Goal: Information Seeking & Learning: Learn about a topic

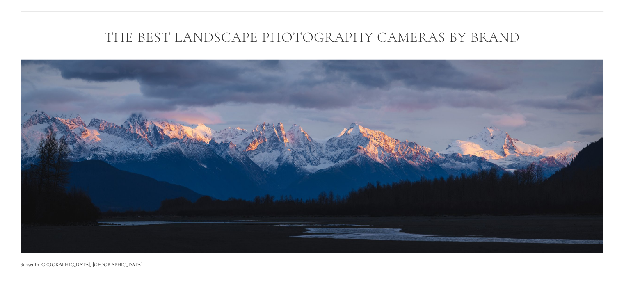
scroll to position [1039, 0]
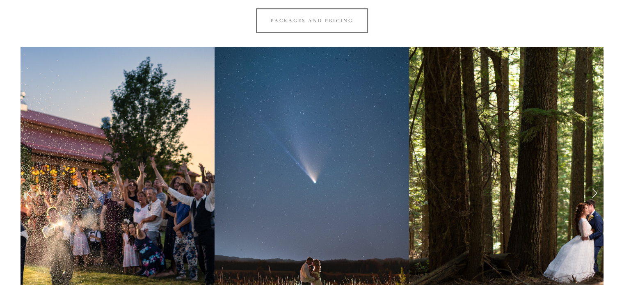
scroll to position [765, 0]
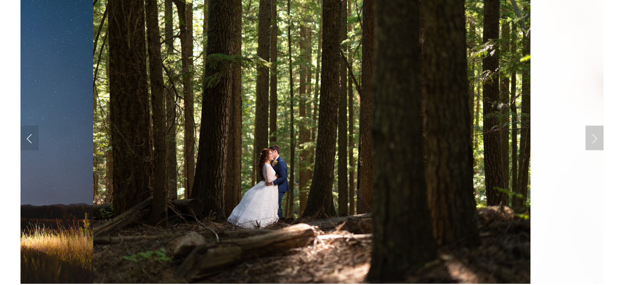
click at [597, 135] on link "Next Slide" at bounding box center [594, 138] width 18 height 25
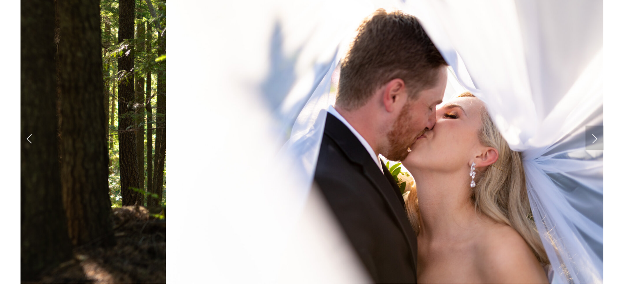
click at [594, 136] on link "Next Slide" at bounding box center [594, 138] width 18 height 25
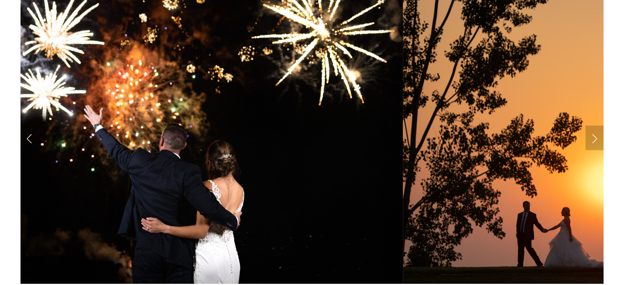
click at [595, 140] on link "Next Slide" at bounding box center [594, 138] width 18 height 25
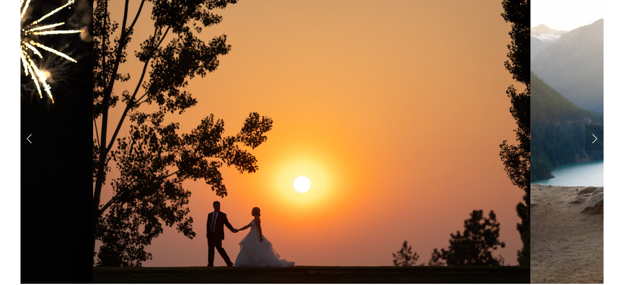
click at [595, 137] on link "Next Slide" at bounding box center [594, 138] width 18 height 25
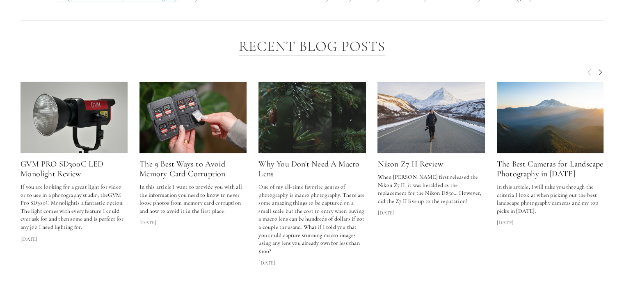
scroll to position [1148, 0]
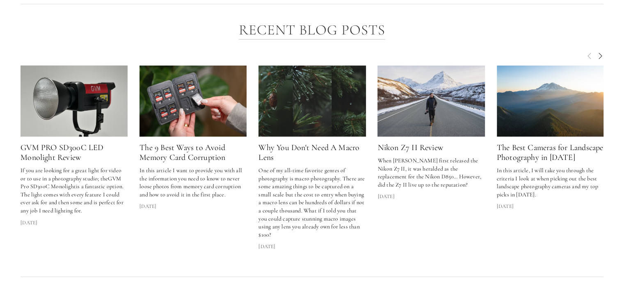
click at [427, 146] on link "Nikon Z7 II Review" at bounding box center [409, 148] width 65 height 10
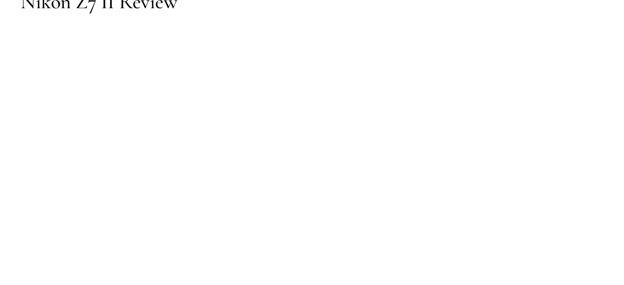
scroll to position [109, 0]
